Goal: Task Accomplishment & Management: Use online tool/utility

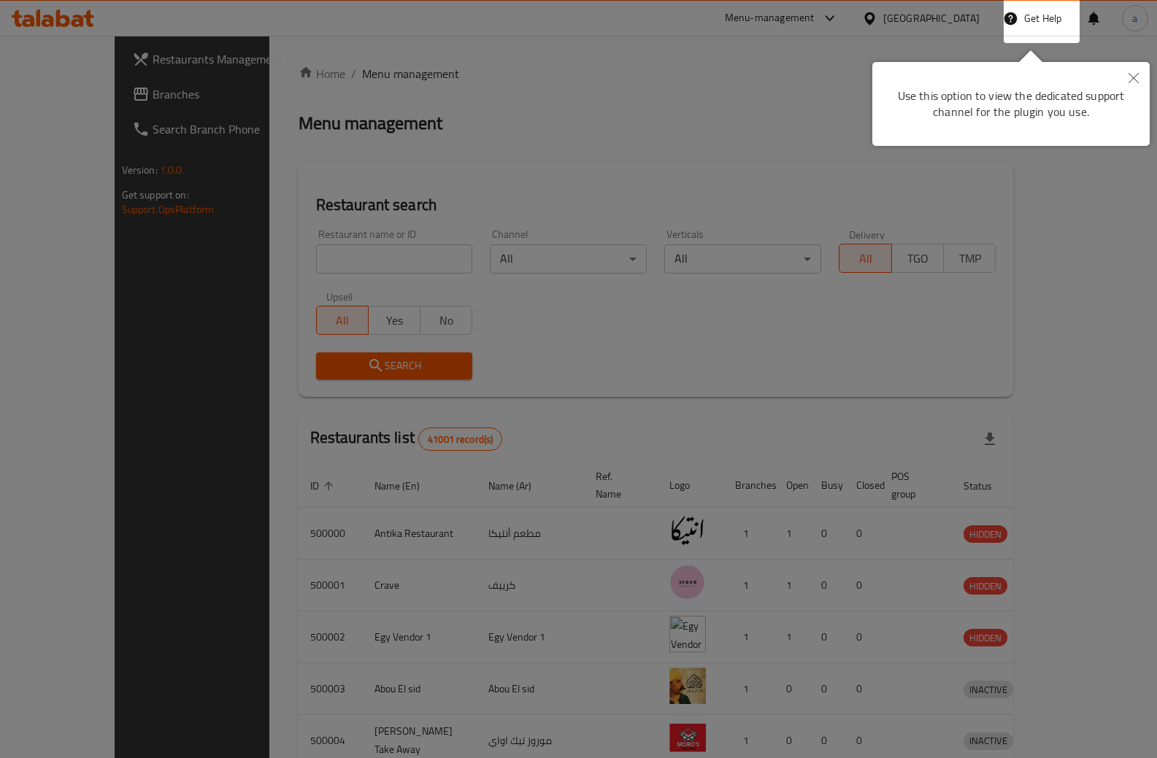
click at [1137, 71] on button "Close" at bounding box center [1133, 79] width 32 height 34
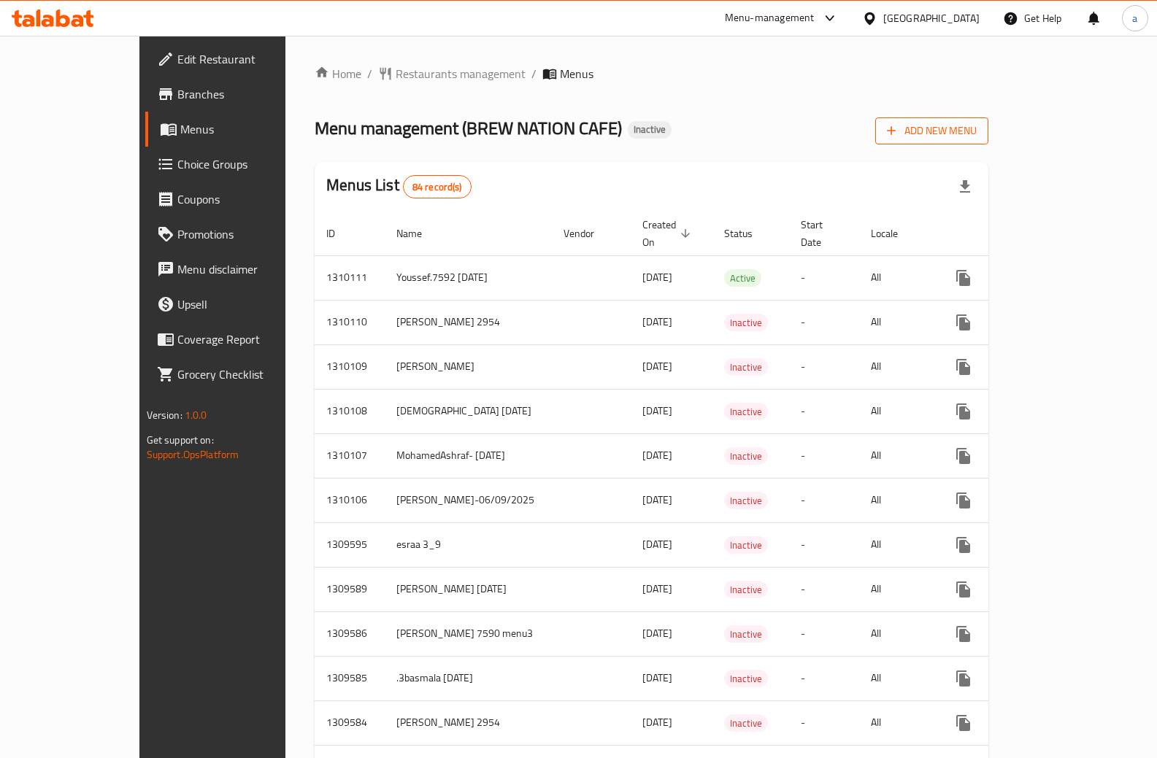
click at [988, 142] on button "Add New Menu" at bounding box center [931, 131] width 113 height 27
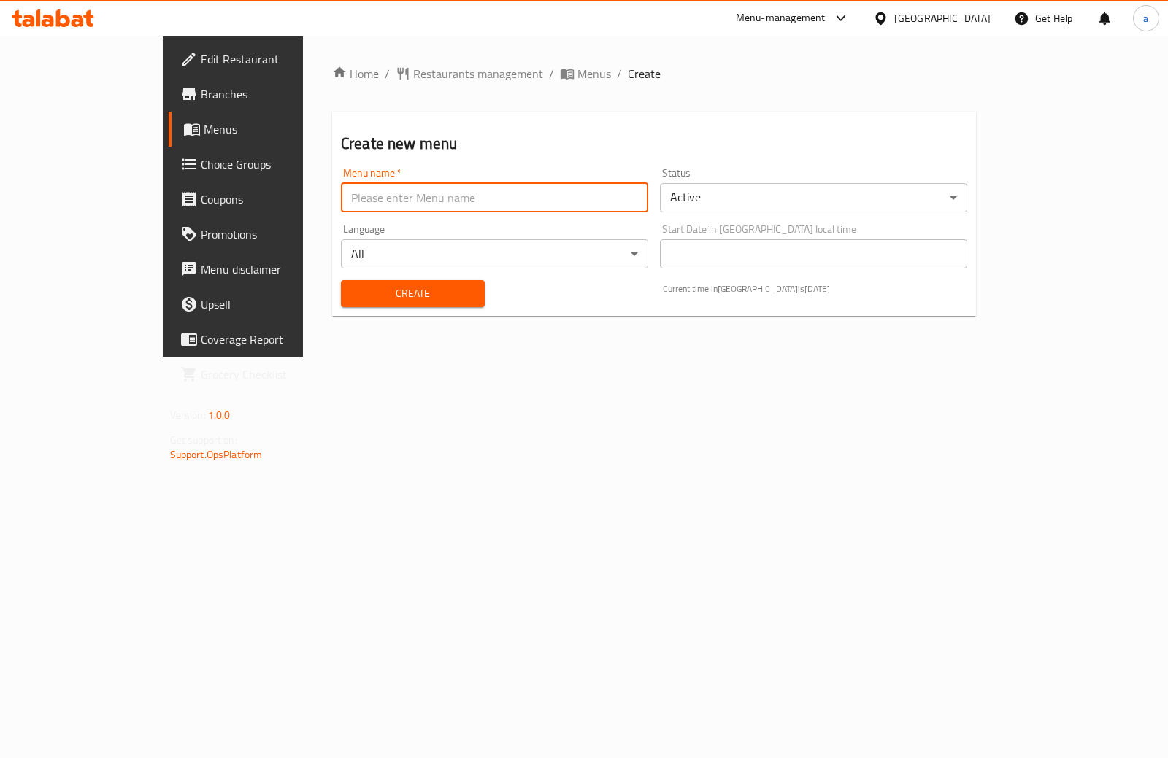
click at [627, 195] on input "text" at bounding box center [494, 197] width 307 height 29
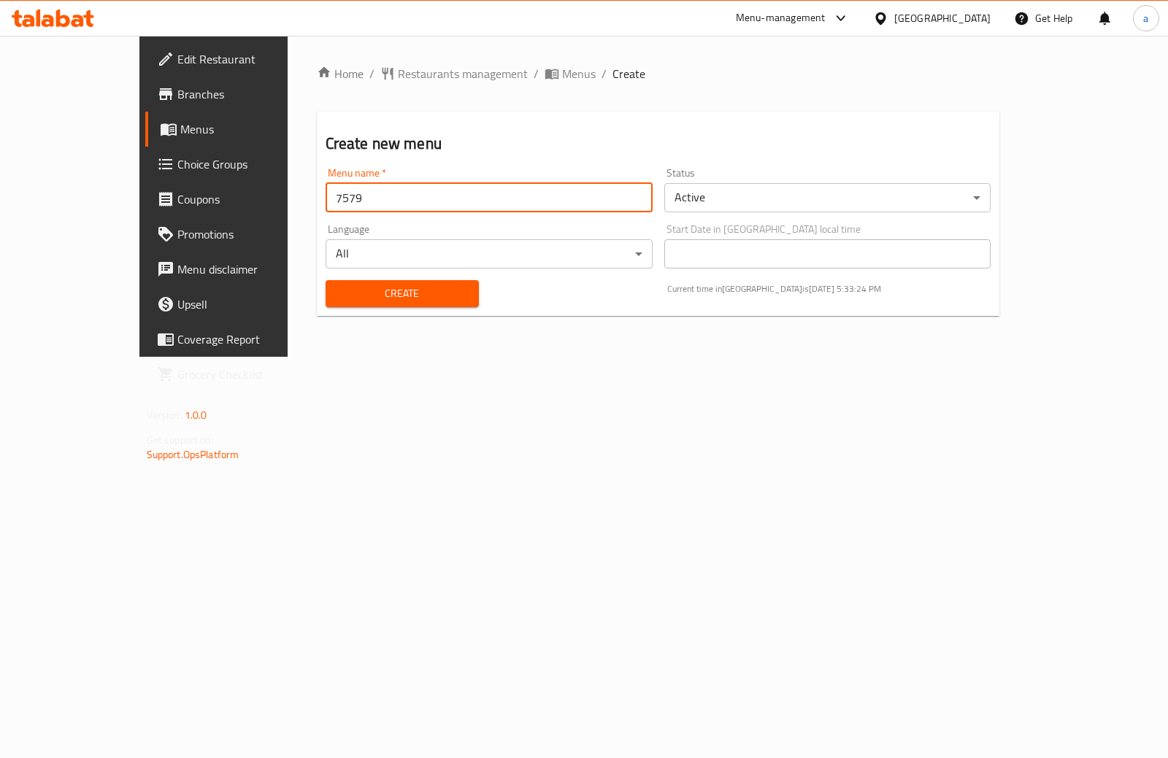
click at [628, 196] on input "7579" at bounding box center [489, 197] width 327 height 29
type input "7579 adham"
click at [326, 280] on button "Create" at bounding box center [402, 293] width 153 height 27
click at [180, 126] on span "Menus" at bounding box center [251, 129] width 142 height 18
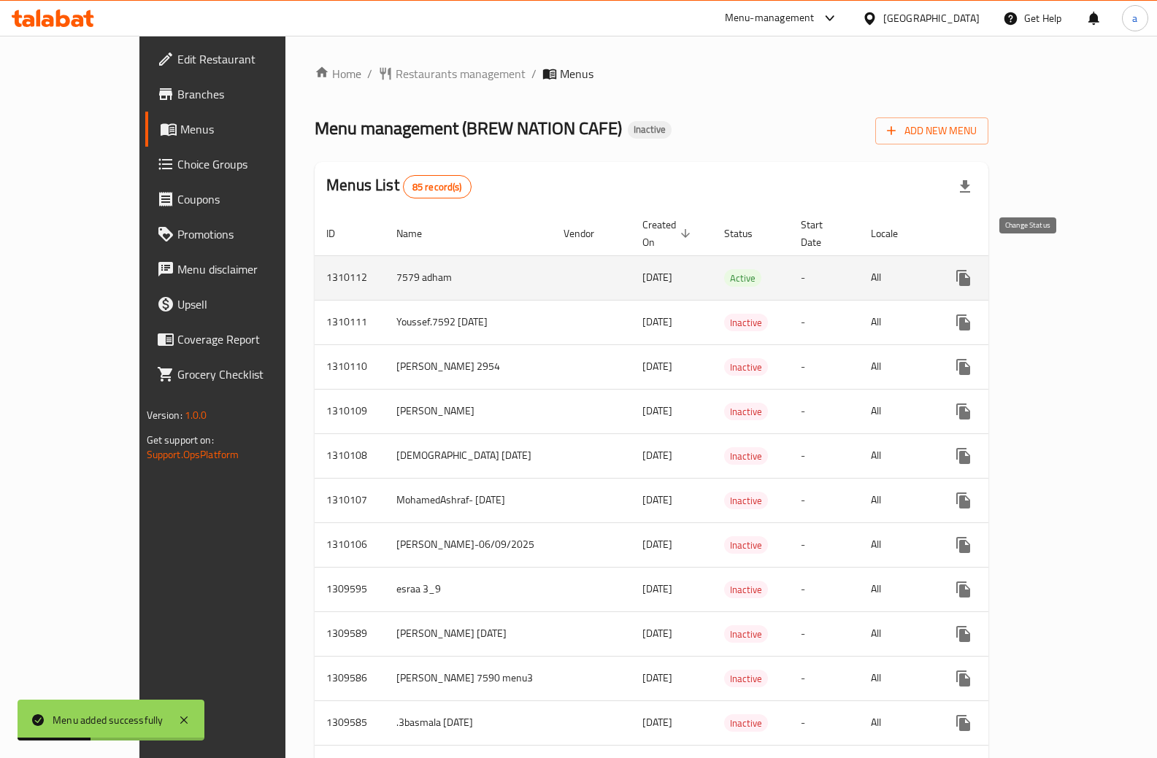
click at [1007, 269] on icon "enhanced table" at bounding box center [999, 278] width 18 height 18
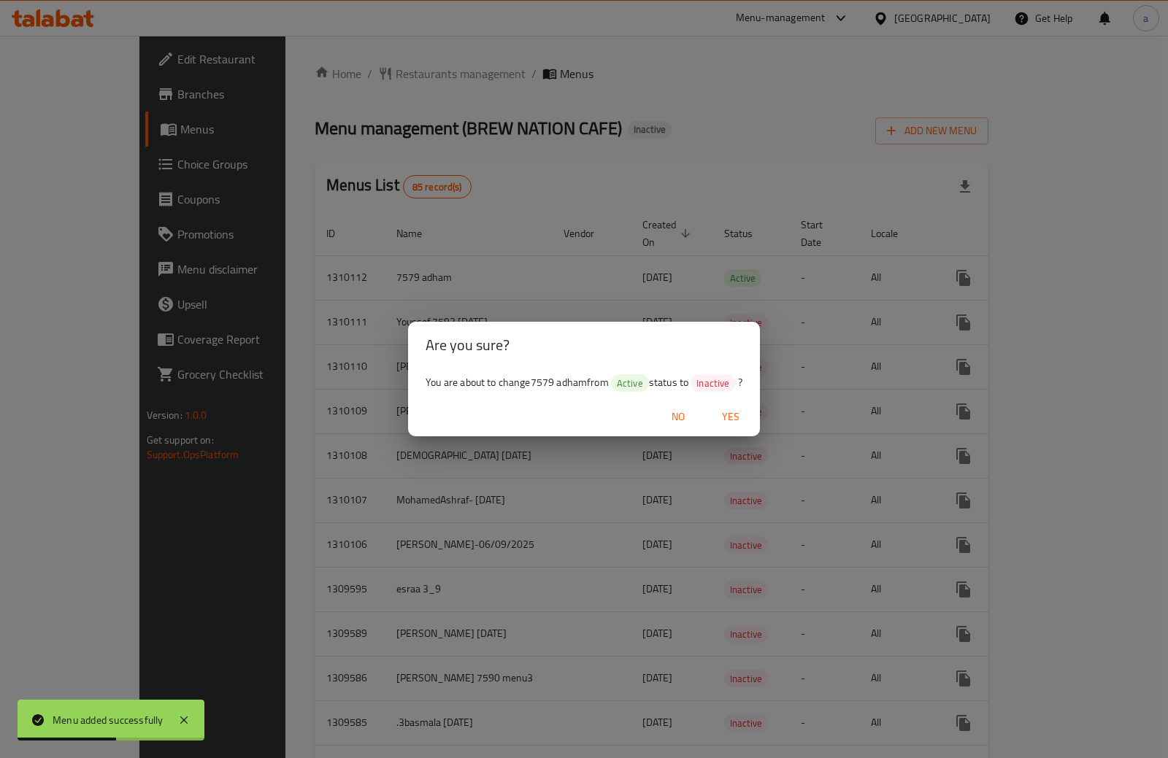
click at [734, 418] on span "Yes" at bounding box center [730, 417] width 35 height 18
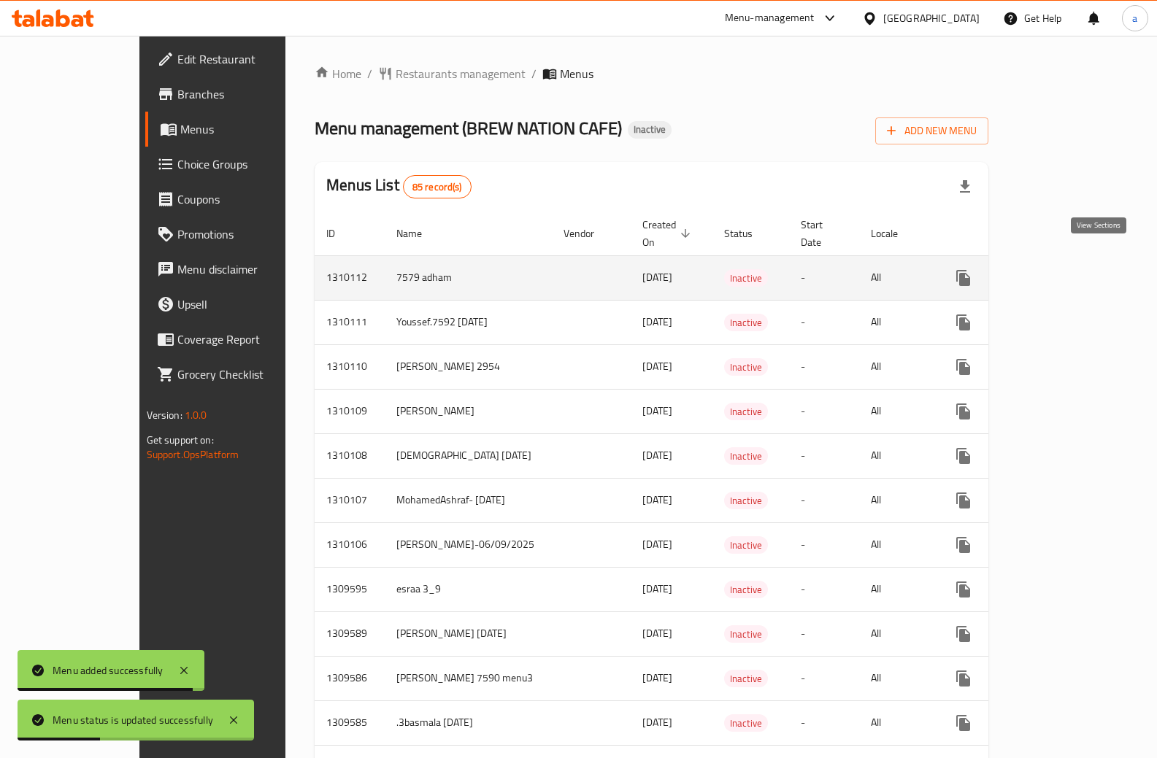
click at [1075, 272] on icon "enhanced table" at bounding box center [1068, 278] width 13 height 13
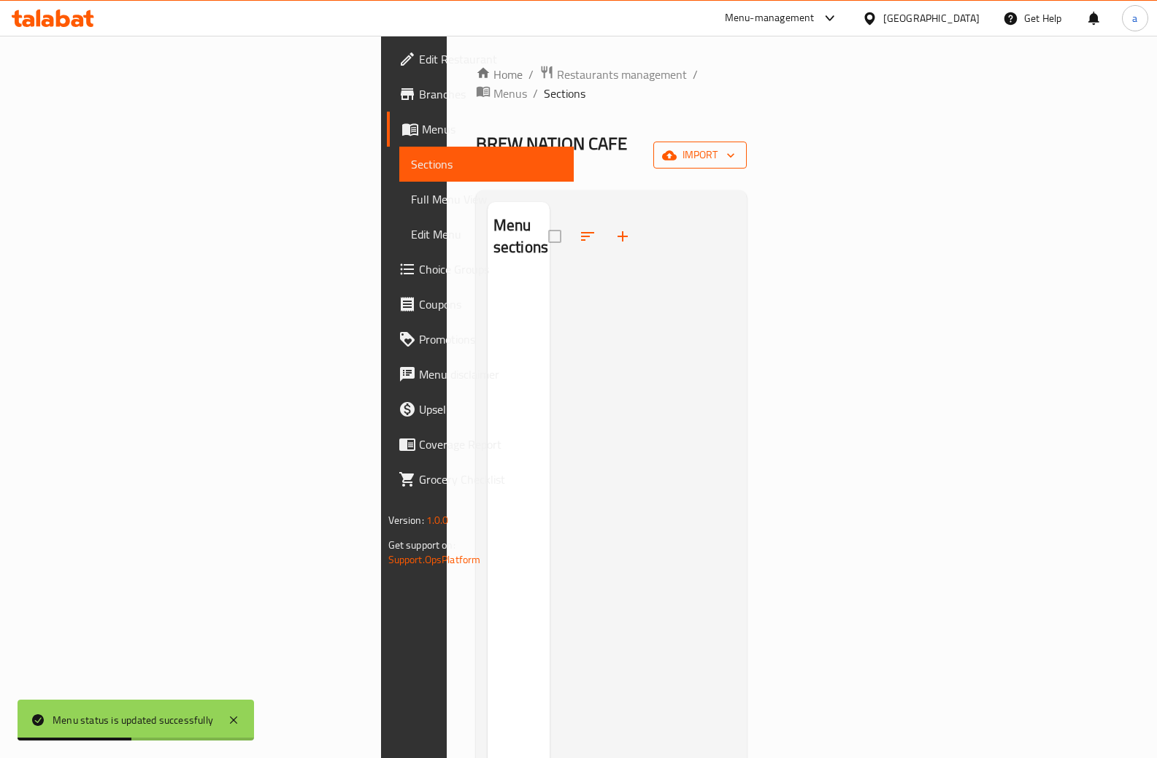
click at [735, 146] on span "import" at bounding box center [700, 155] width 70 height 18
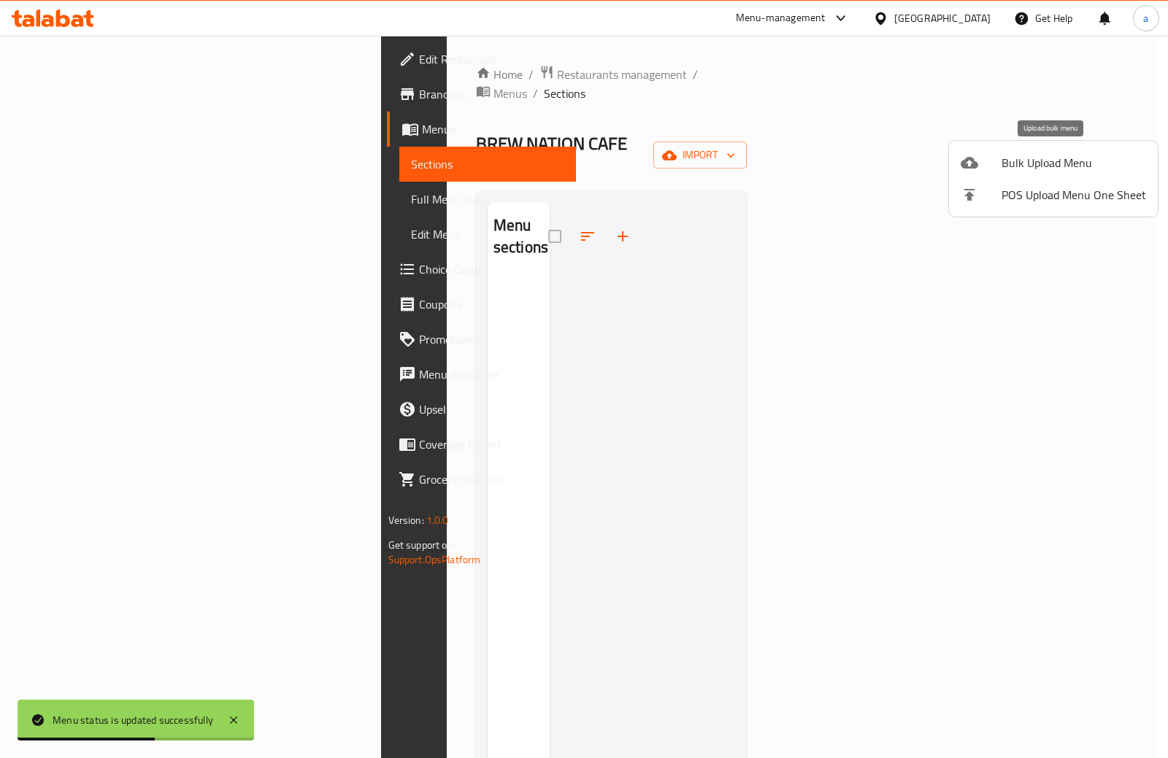
click at [1039, 161] on span "Bulk Upload Menu" at bounding box center [1073, 163] width 145 height 18
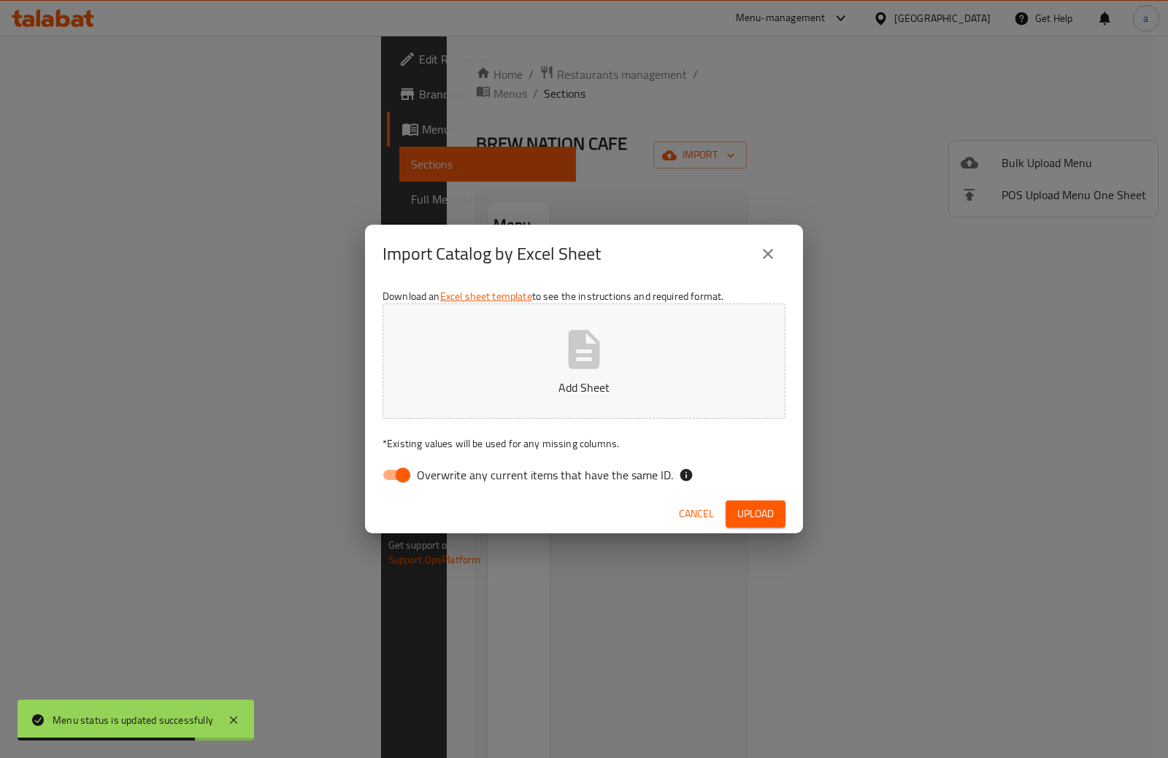
click at [390, 467] on input "Overwrite any current items that have the same ID." at bounding box center [402, 475] width 83 height 28
checkbox input "false"
click at [581, 304] on button "Add Sheet" at bounding box center [583, 361] width 403 height 115
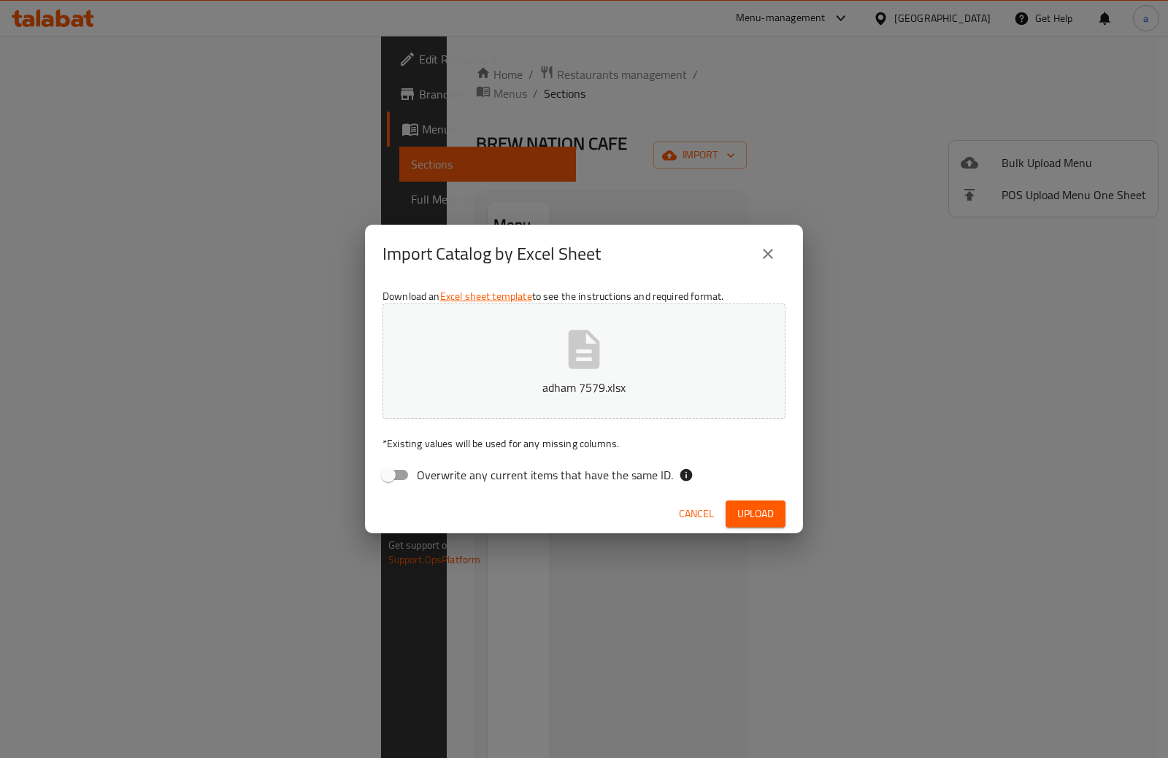
click at [738, 505] on span "Upload" at bounding box center [755, 514] width 36 height 18
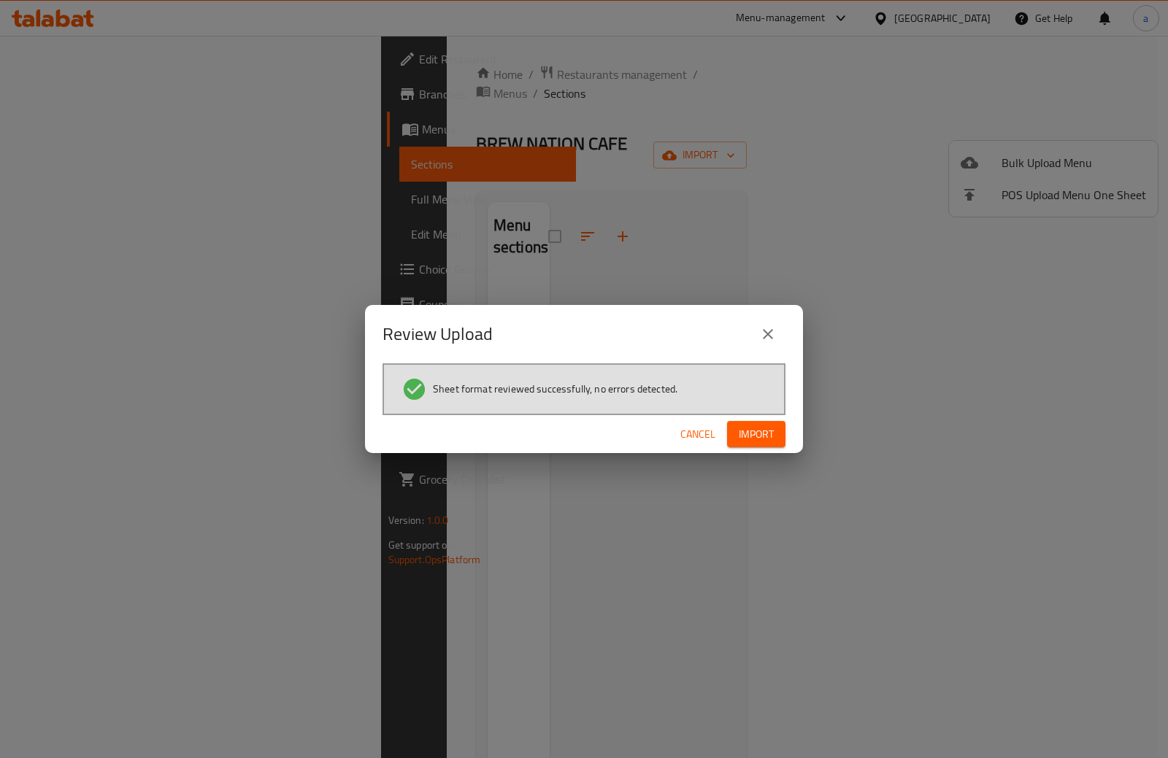
click at [745, 432] on span "Import" at bounding box center [756, 435] width 35 height 18
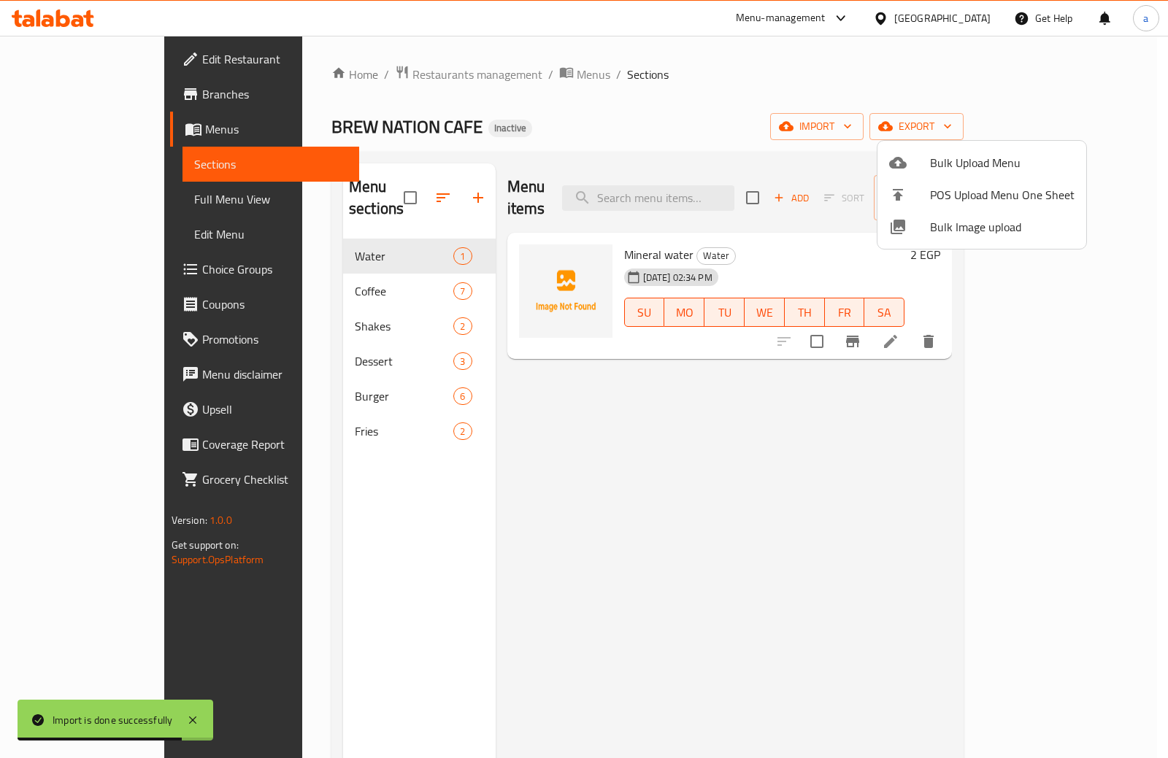
click at [342, 274] on div at bounding box center [584, 379] width 1168 height 758
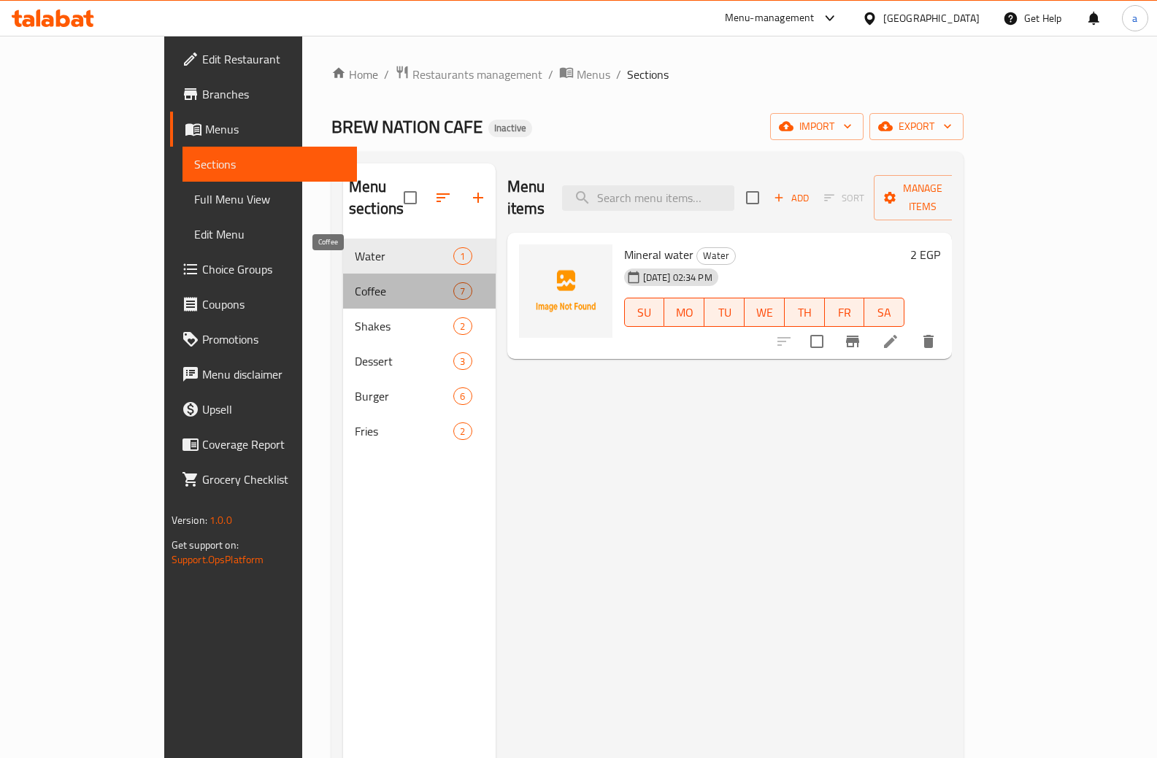
click at [355, 282] on span "Coffee" at bounding box center [404, 291] width 99 height 18
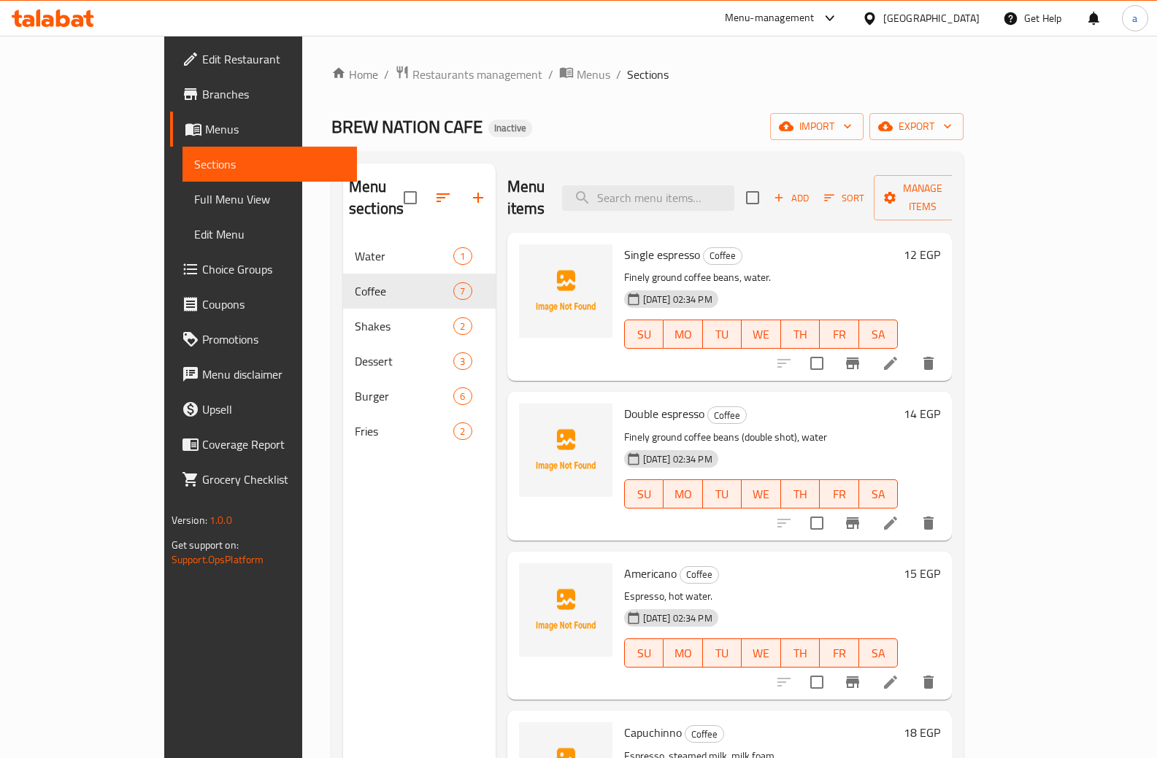
click at [182, 209] on link "Full Menu View" at bounding box center [269, 199] width 175 height 35
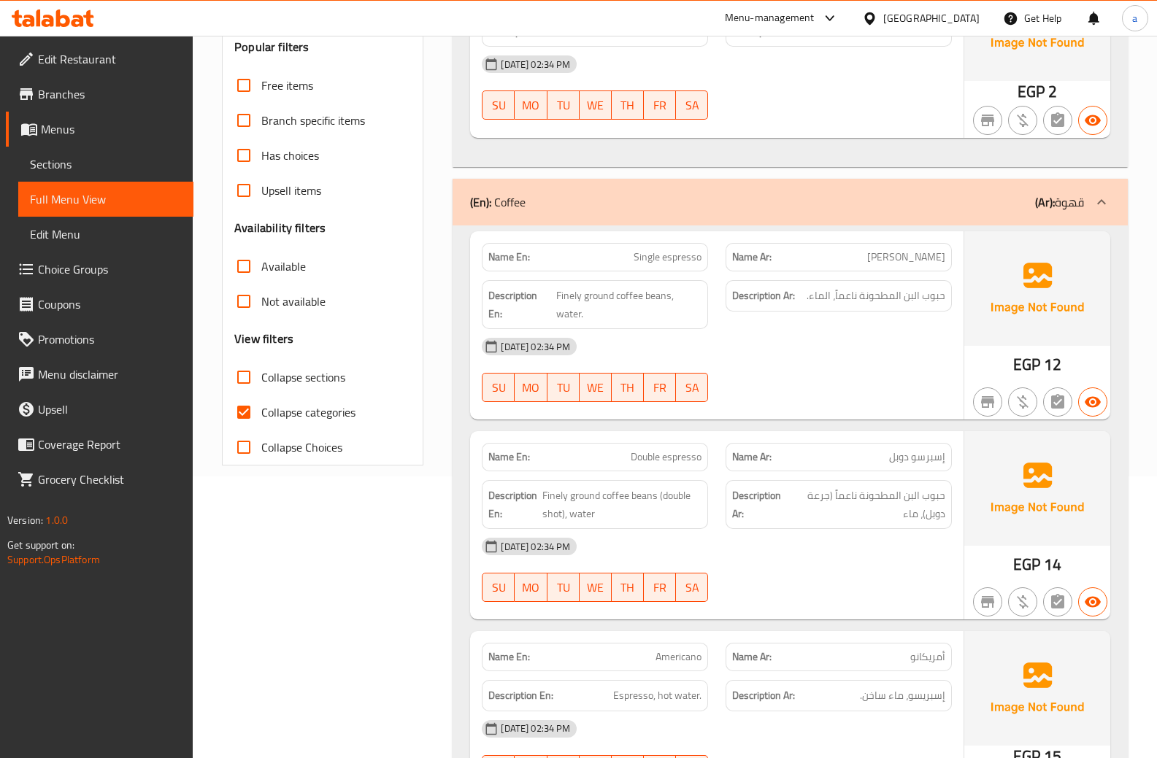
scroll to position [292, 0]
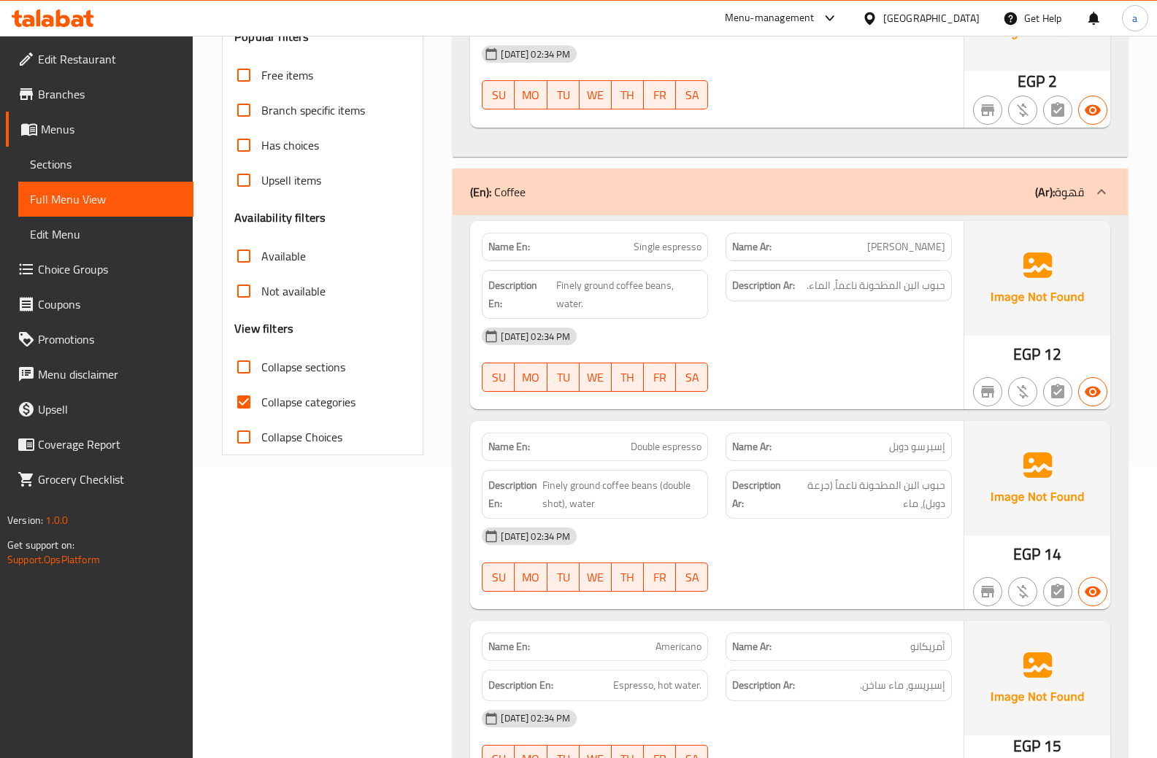
click at [251, 407] on input "Collapse categories" at bounding box center [243, 402] width 35 height 35
checkbox input "false"
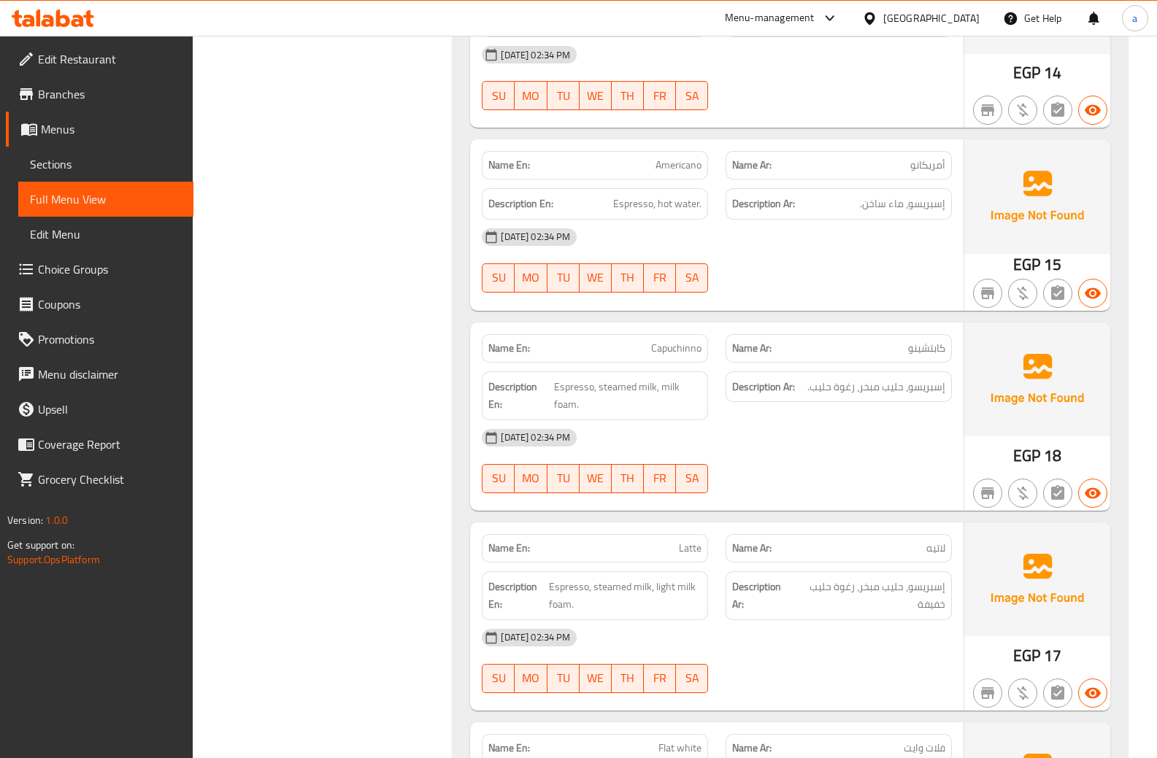
scroll to position [803, 0]
